Goal: Information Seeking & Learning: Learn about a topic

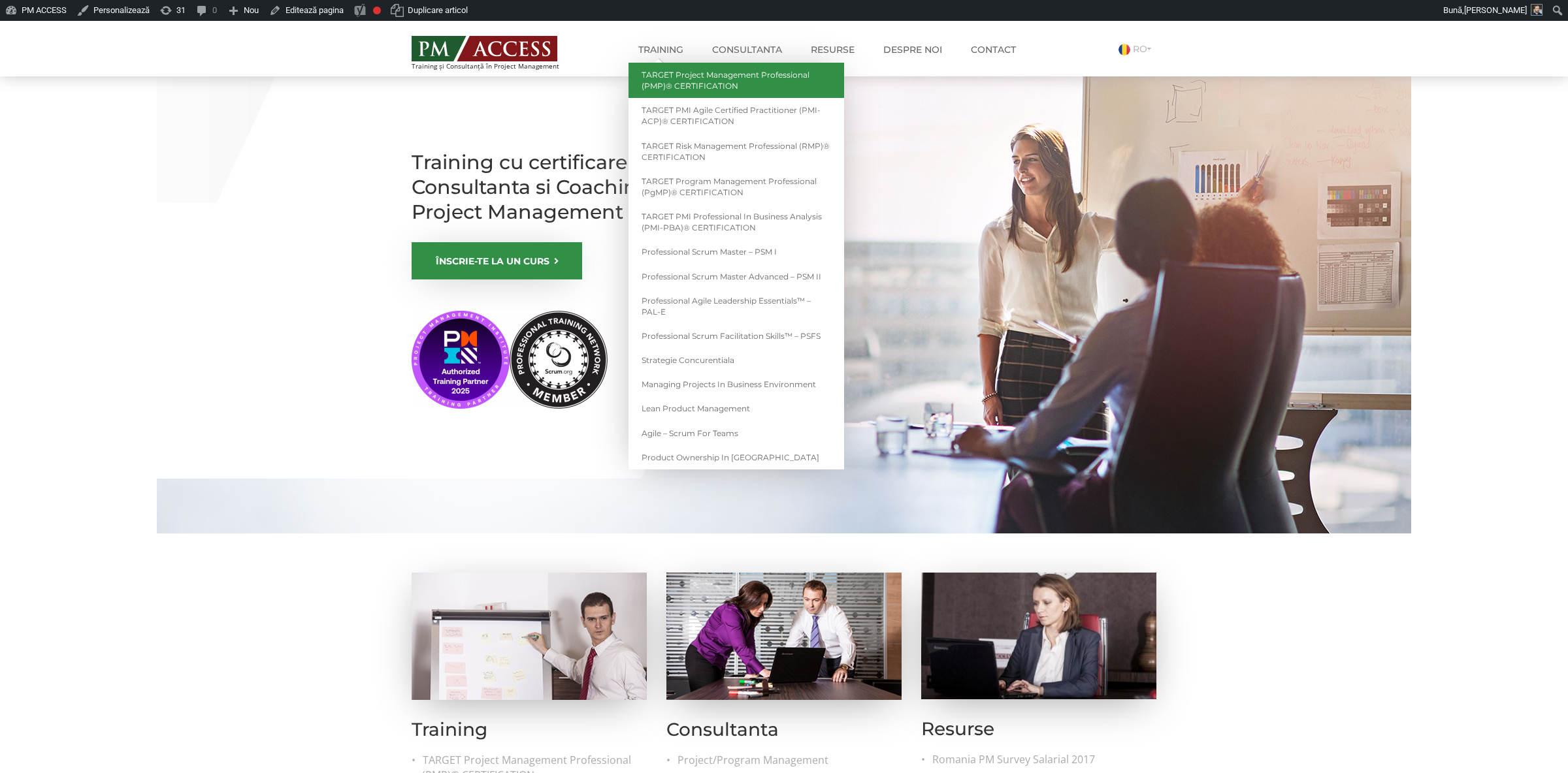
click at [698, 88] on link "TARGET Project Management Professional (PMP)® CERTIFICATION" at bounding box center [736, 81] width 216 height 35
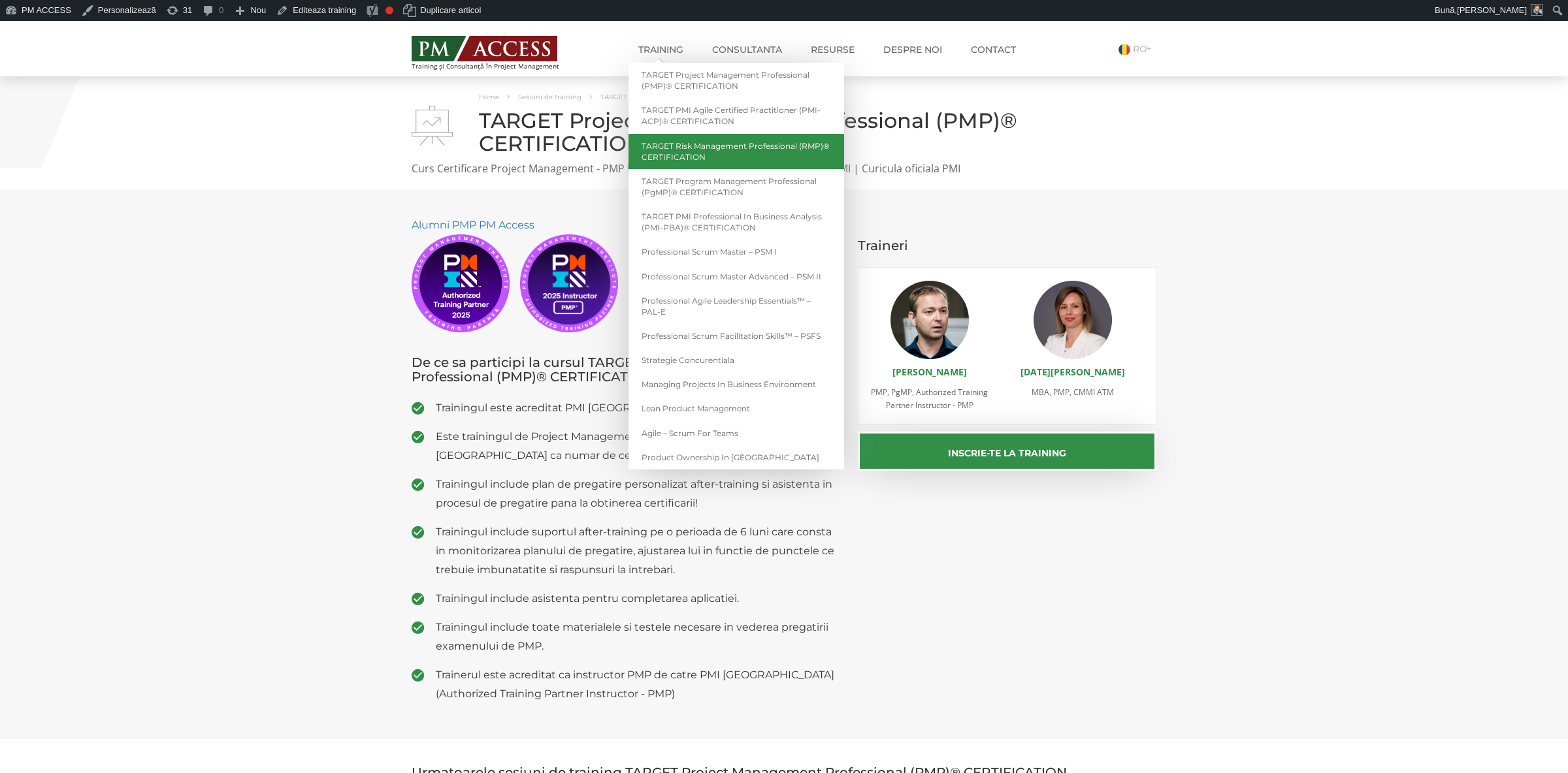
click at [773, 145] on link "TARGET Risk Management Professional (RMP)® CERTIFICATION" at bounding box center [736, 151] width 216 height 35
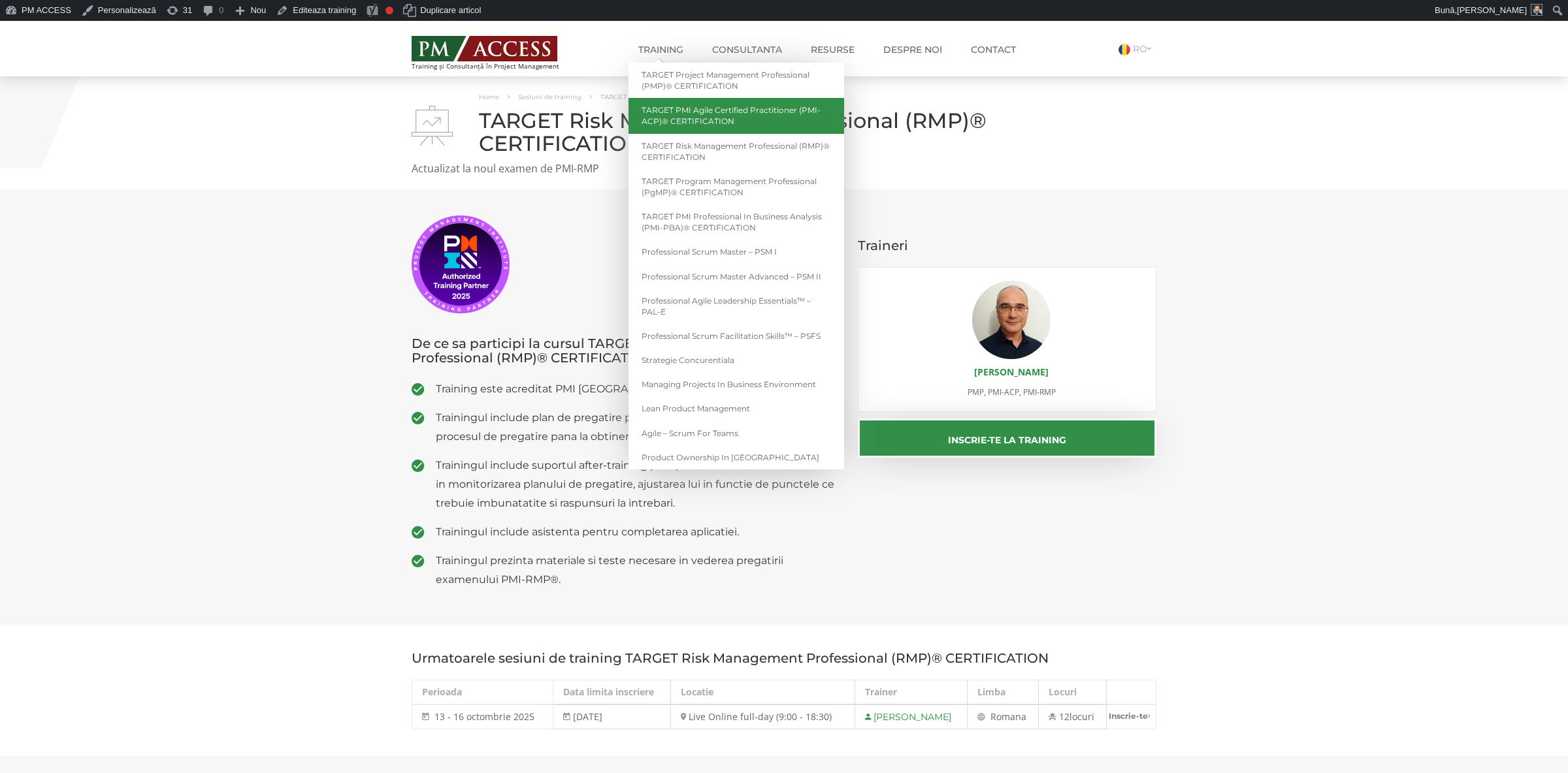
click at [705, 110] on link "TARGET PMI Agile Certified Practitioner (PMI-ACP)® CERTIFICATION" at bounding box center [736, 116] width 216 height 35
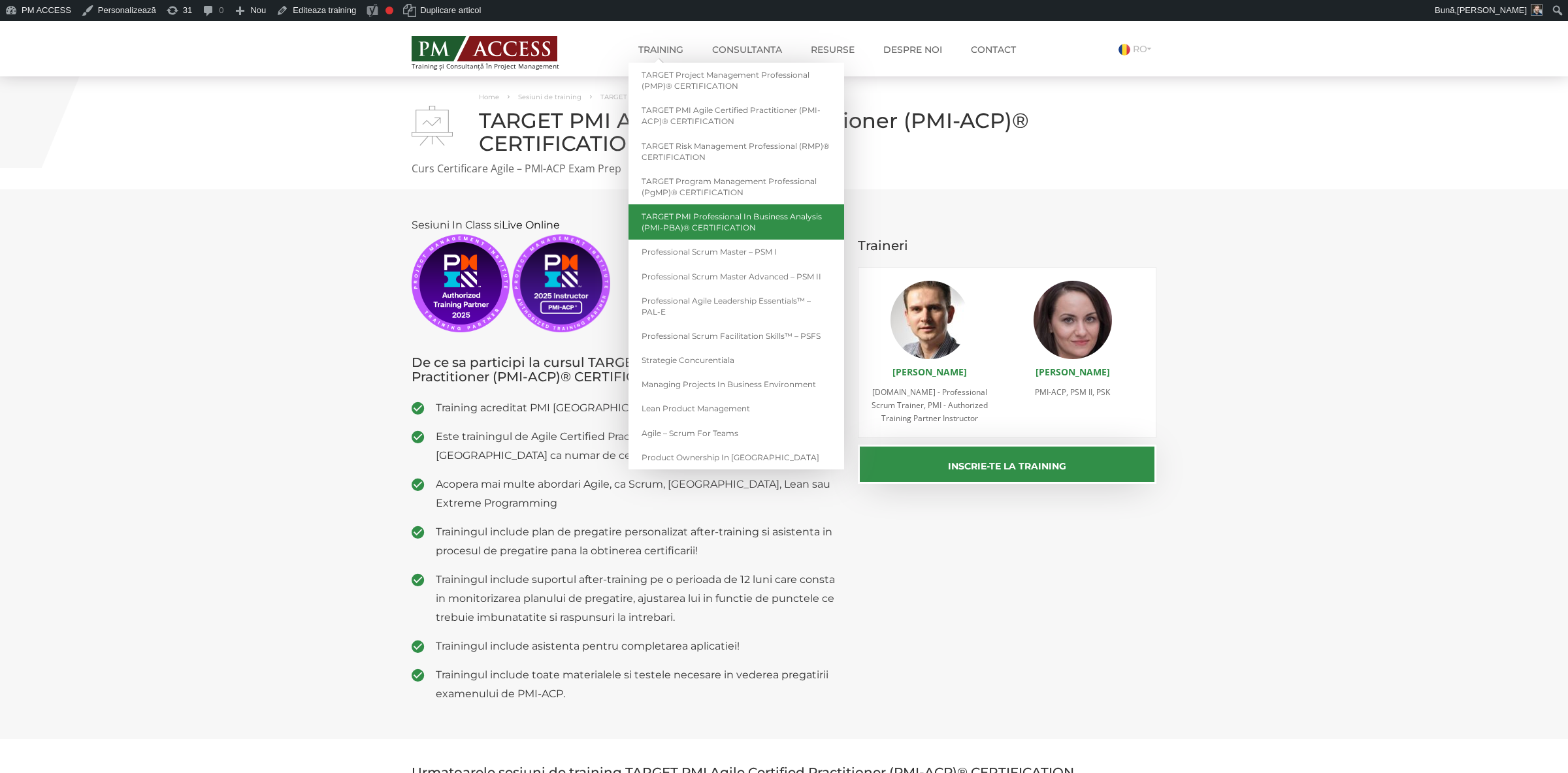
click at [737, 224] on link "TARGET PMI Professional in Business Analysis (PMI-PBA)® CERTIFICATION" at bounding box center [736, 221] width 216 height 35
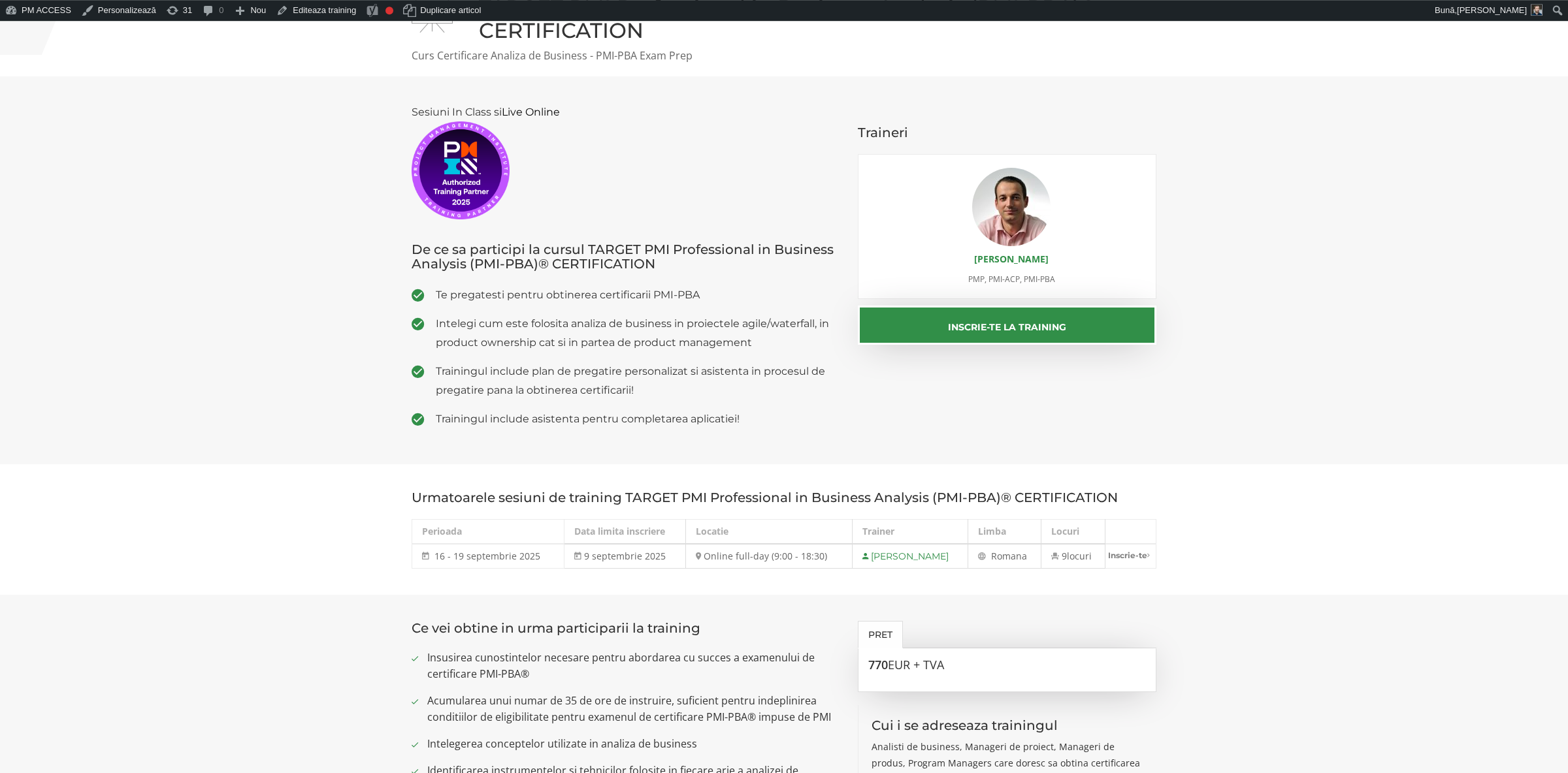
scroll to position [137, 0]
